Goal: Information Seeking & Learning: Find specific fact

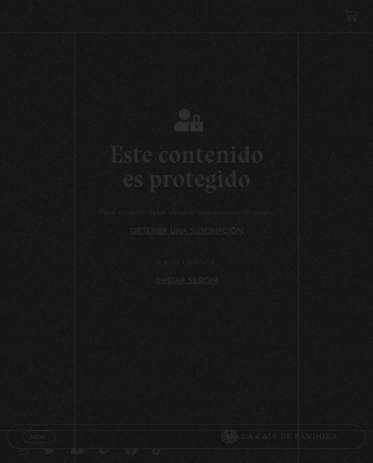
scroll to position [33, 0]
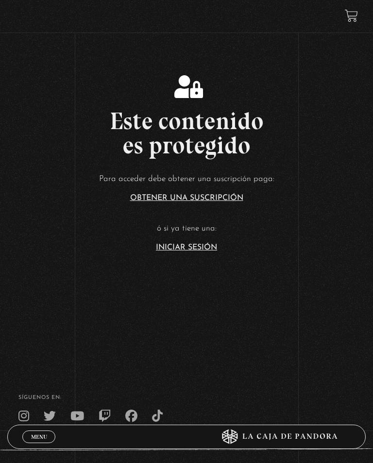
click at [199, 251] on link "Iniciar Sesión" at bounding box center [186, 248] width 61 height 8
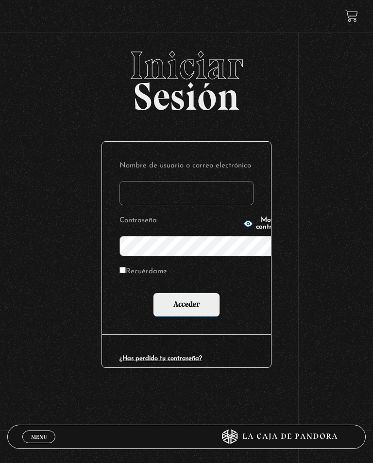
type input "hass"
click at [186, 293] on input "Acceder" at bounding box center [186, 305] width 67 height 24
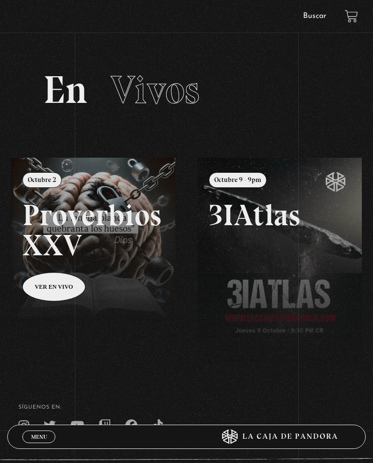
click at [314, 13] on link "Buscar" at bounding box center [314, 16] width 23 height 8
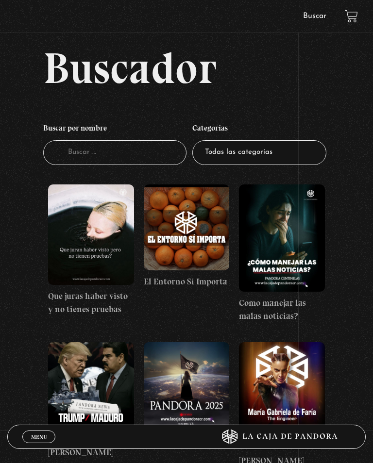
click at [139, 145] on input "Buscador" at bounding box center [114, 152] width 143 height 25
click at [263, 155] on select "Todas las categorías 11:11 Humanitario (1) Amo los [DATE] (4) Análisis de serie…" at bounding box center [259, 152] width 134 height 25
click at [118, 155] on input "Buscador" at bounding box center [114, 152] width 143 height 25
type input "Angeles"
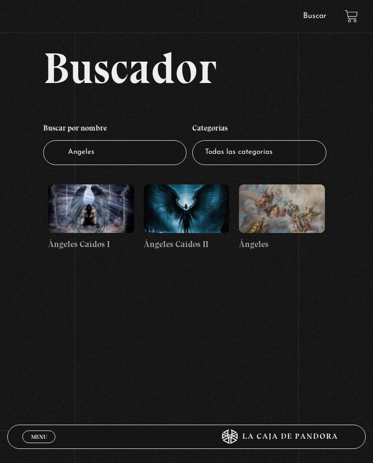
click at [280, 206] on figure at bounding box center [282, 208] width 86 height 49
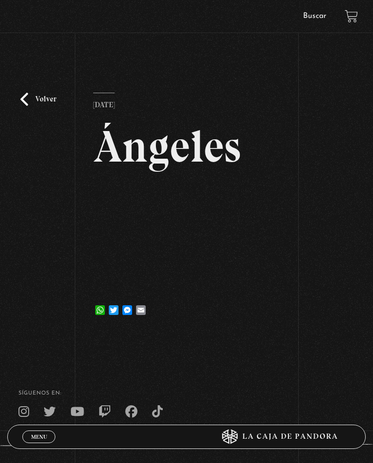
click at [311, 353] on div "Menu Cerrar [PERSON_NAME] En vivos Pandora Centinelas Mi cuenta Salir [GEOGRAPH…" at bounding box center [186, 264] width 373 height 529
click at [47, 101] on link "Volver" at bounding box center [38, 99] width 36 height 13
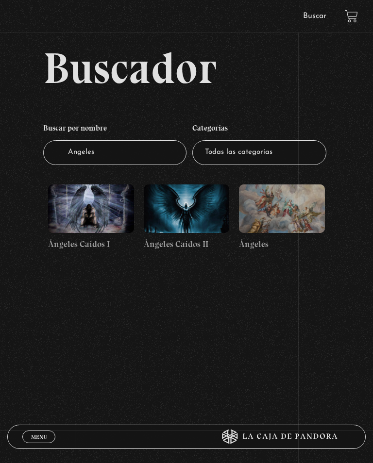
click at [260, 213] on figure at bounding box center [282, 208] width 86 height 49
